Goal: Information Seeking & Learning: Learn about a topic

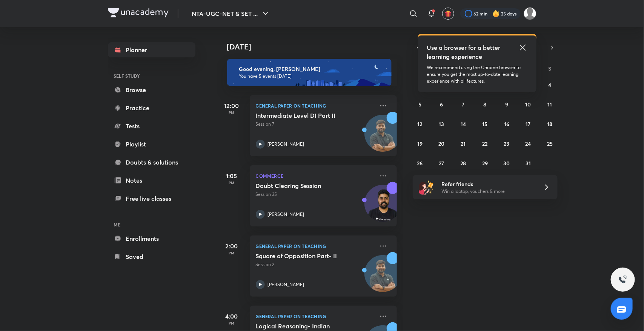
click at [523, 46] on icon at bounding box center [523, 48] width 6 height 6
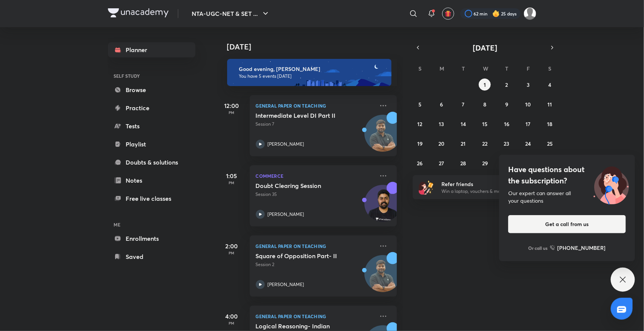
click at [622, 278] on icon at bounding box center [622, 279] width 9 height 9
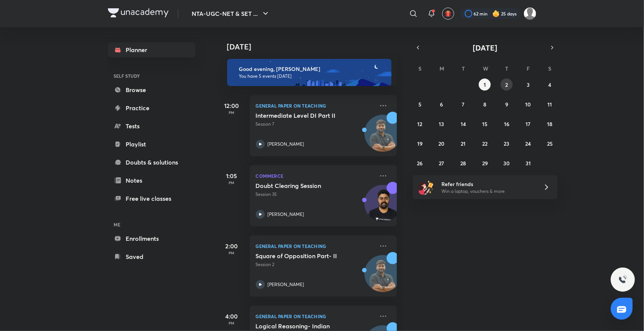
click at [508, 79] on button "2" at bounding box center [506, 84] width 12 height 12
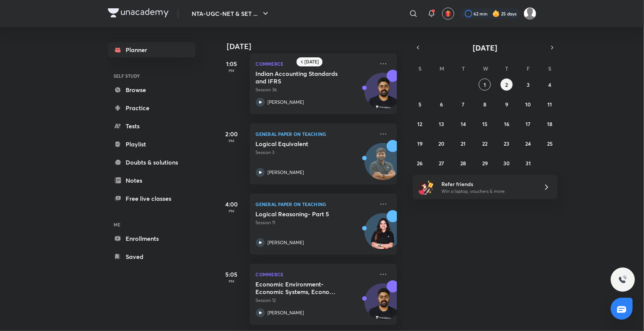
scroll to position [154, 0]
click at [484, 78] on button "1" at bounding box center [485, 84] width 12 height 12
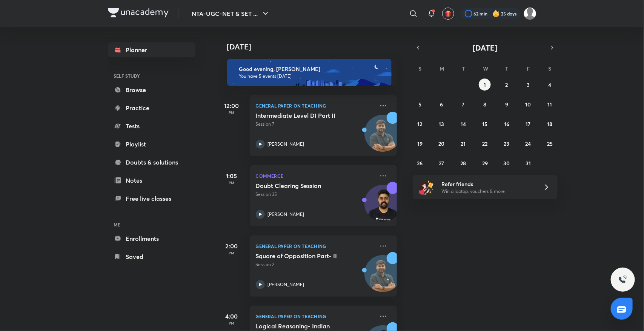
click at [263, 180] on p "Commerce" at bounding box center [315, 175] width 118 height 9
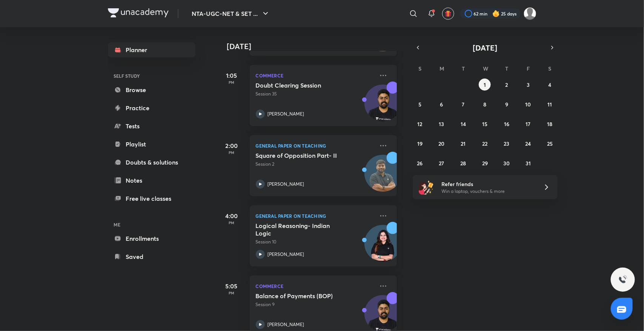
scroll to position [119, 0]
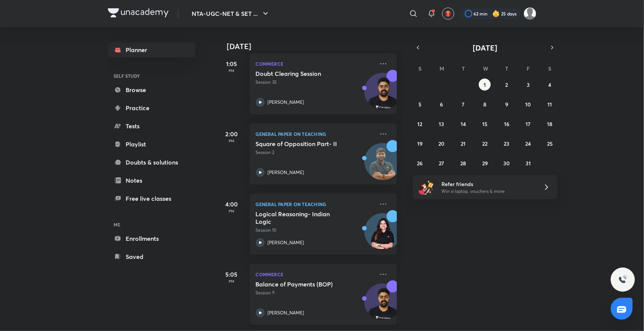
click at [327, 300] on div "Balance of Payments (BOP) Session 9 Raghav Wadhwa" at bounding box center [315, 298] width 118 height 37
